Goal: Task Accomplishment & Management: Use online tool/utility

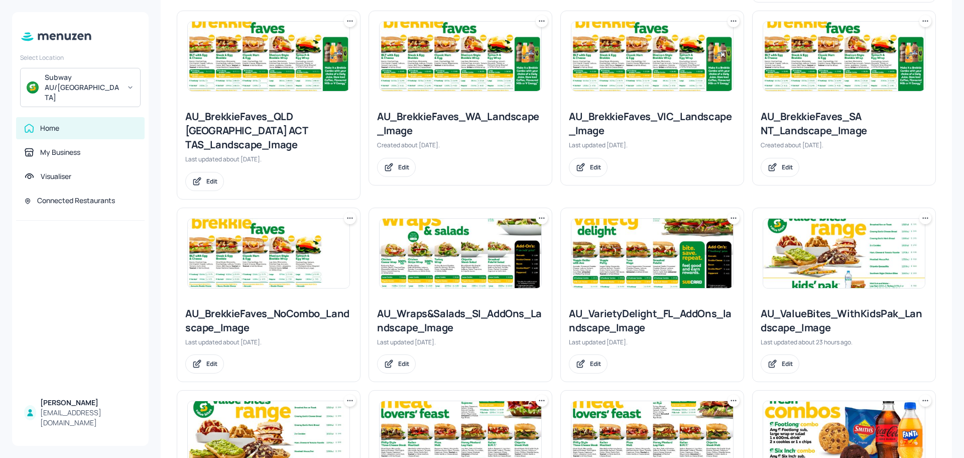
scroll to position [502, 0]
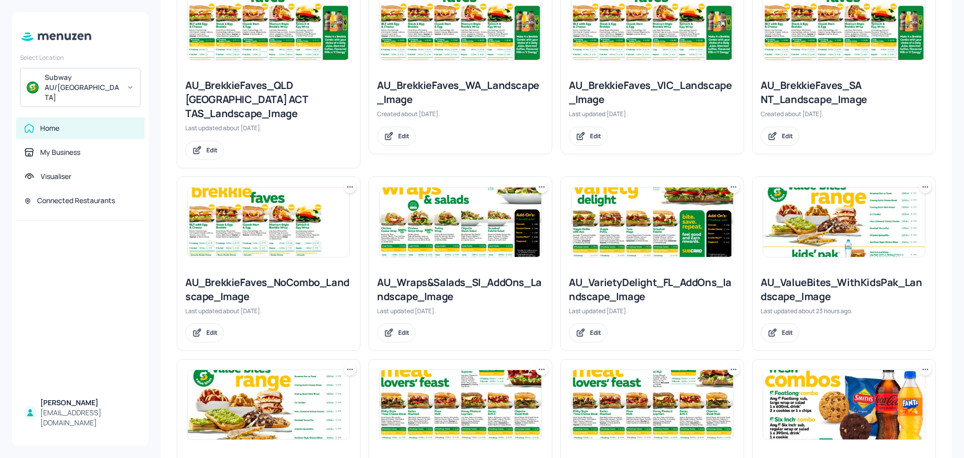
click at [473, 194] on img at bounding box center [461, 221] width 162 height 69
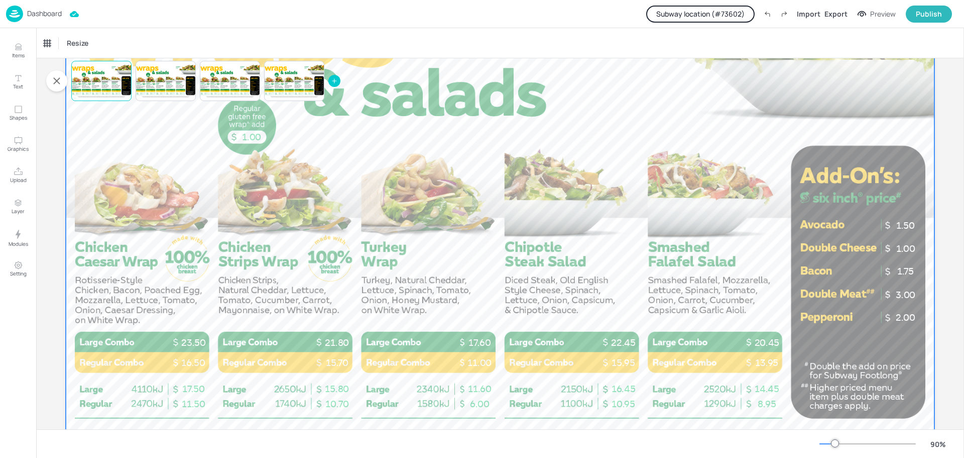
scroll to position [151, 0]
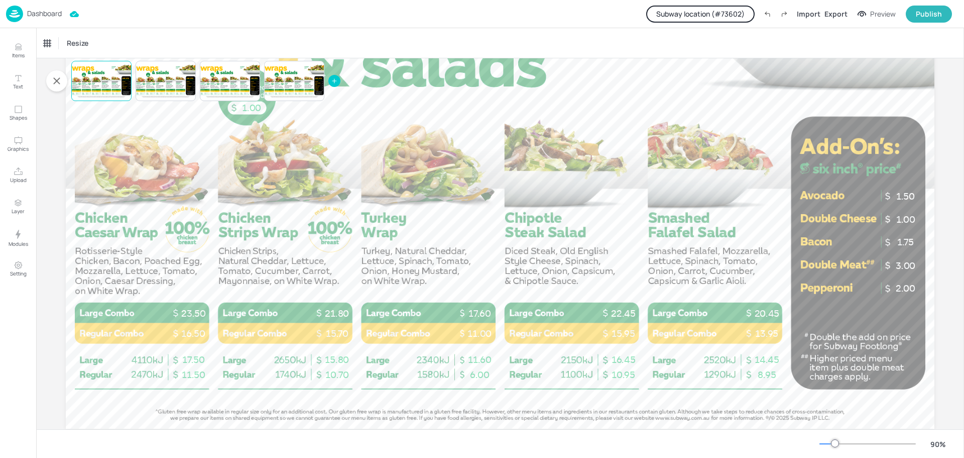
click at [715, 16] on button "Subway location (# 73602 )" at bounding box center [700, 14] width 109 height 17
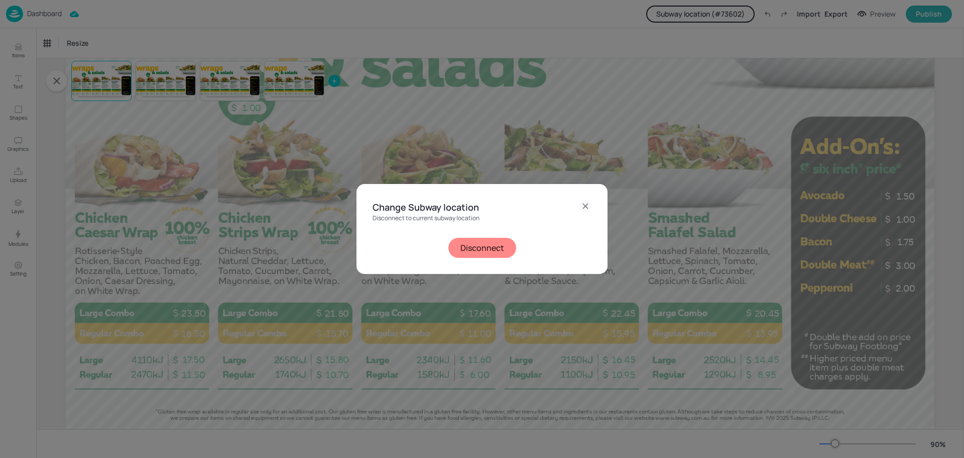
click at [474, 247] on button "Disconnect" at bounding box center [483, 248] width 68 height 20
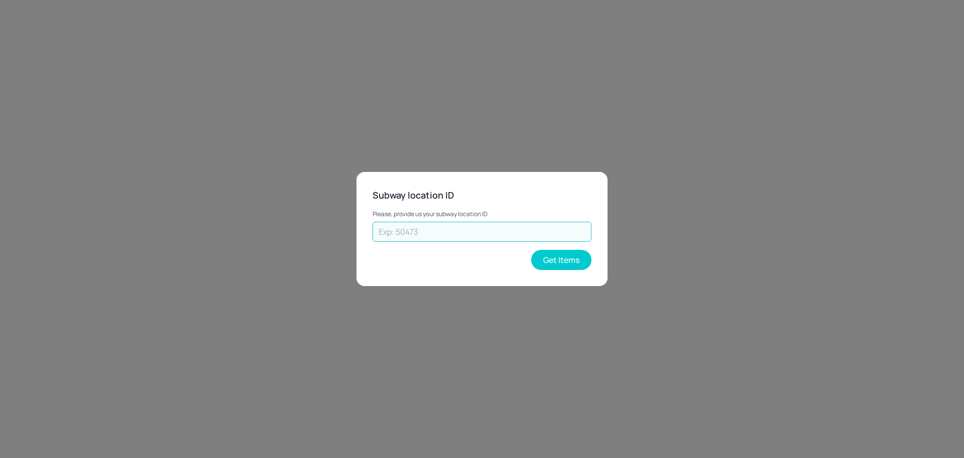
click at [472, 227] on input "text" at bounding box center [482, 232] width 219 height 20
paste input "4434"
type input "4434"
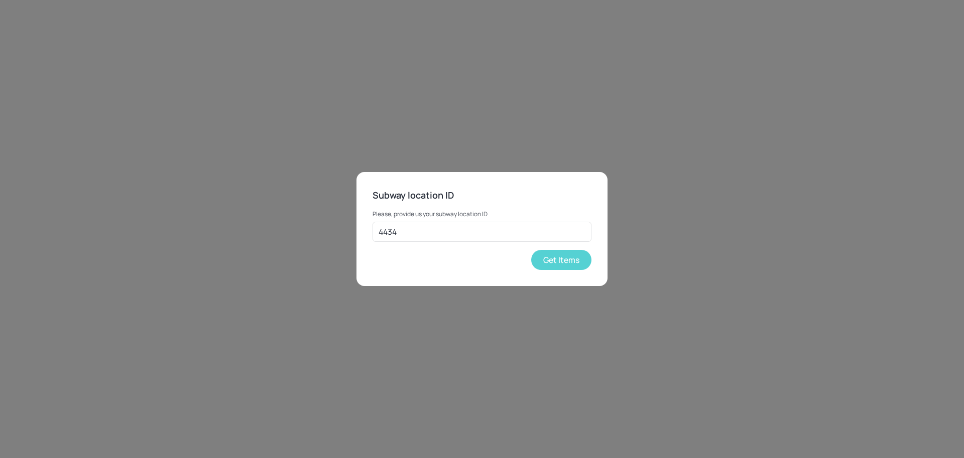
click at [558, 264] on button "Get Items" at bounding box center [561, 260] width 60 height 20
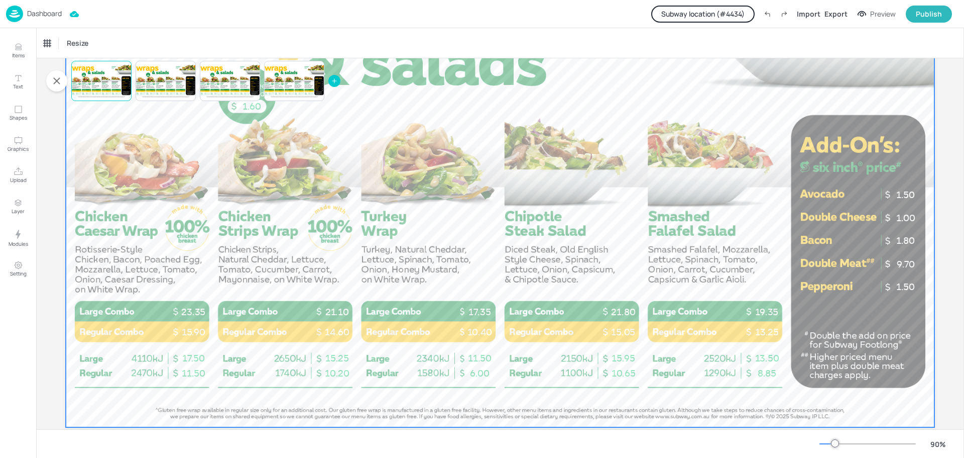
scroll to position [175, 0]
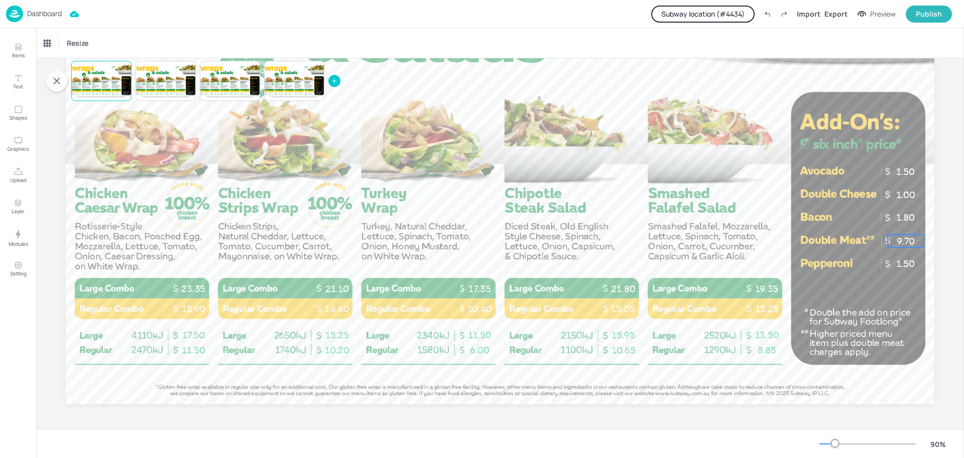
click at [898, 241] on p "9.70" at bounding box center [906, 241] width 36 height 13
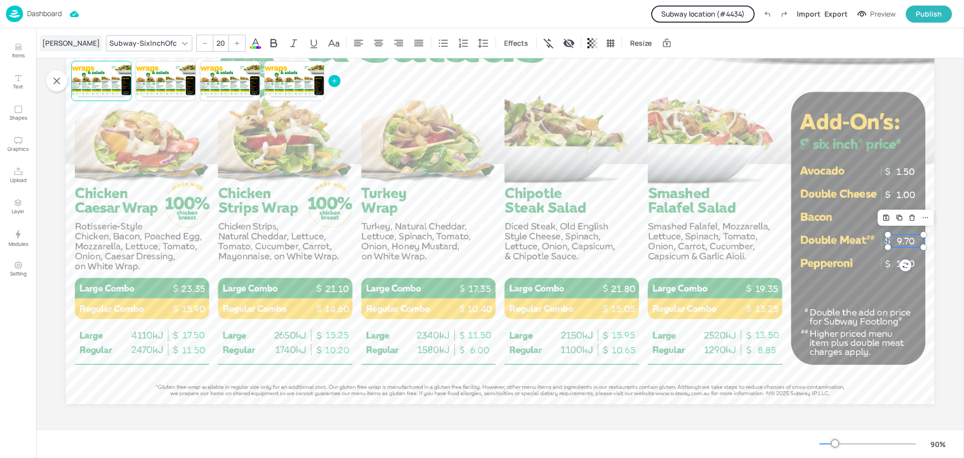
click at [66, 44] on div "[PERSON_NAME]" at bounding box center [71, 43] width 62 height 16
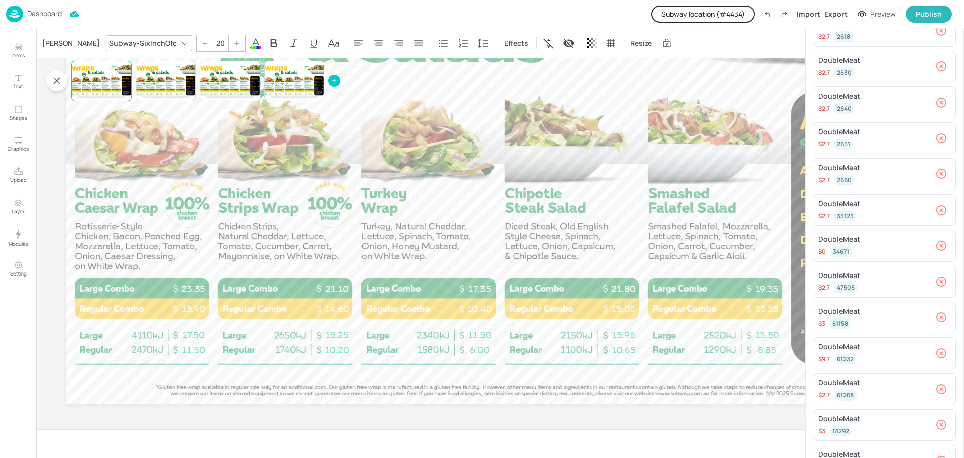
scroll to position [419, 0]
